Goal: Task Accomplishment & Management: Complete application form

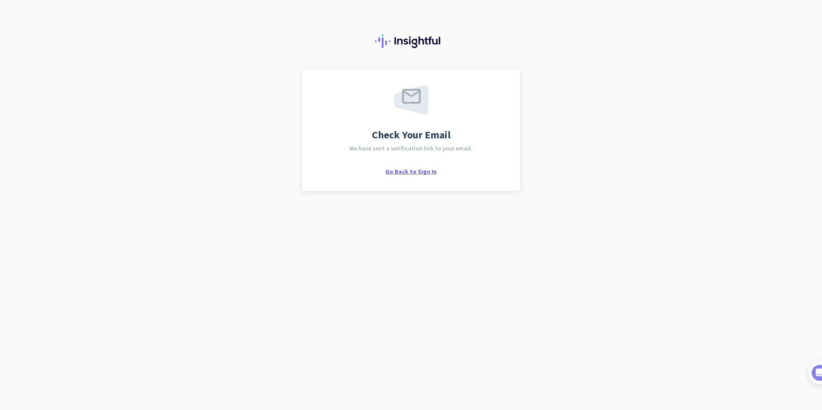
click at [414, 171] on span "Go Back to Sign In" at bounding box center [411, 172] width 52 height 8
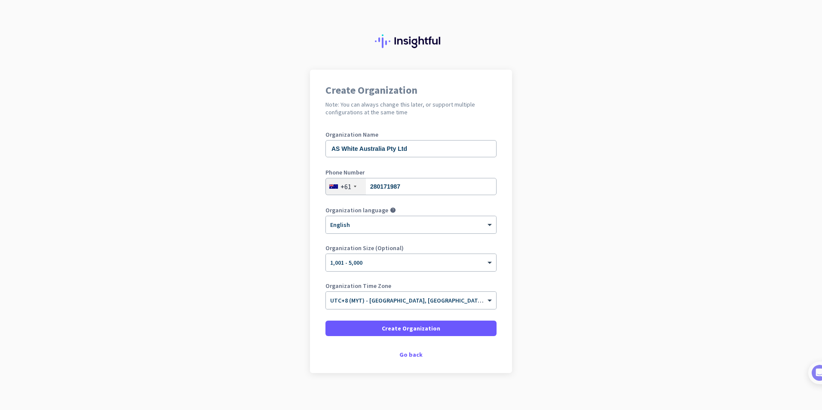
click at [647, 202] on app-onboarding-organization "Create Organization Note: You can always change this later, or support multiple…" at bounding box center [411, 243] width 822 height 347
click at [408, 328] on span "Create Organization" at bounding box center [411, 328] width 58 height 9
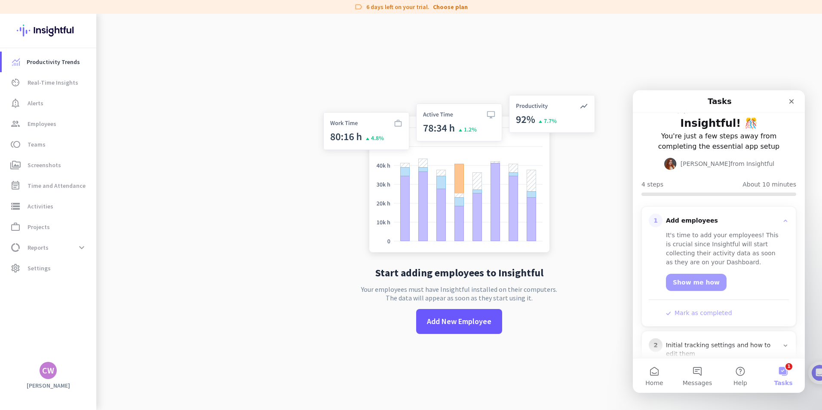
scroll to position [23, 0]
click at [693, 283] on link "Show me how" at bounding box center [696, 282] width 61 height 17
